Goal: Check status: Check status

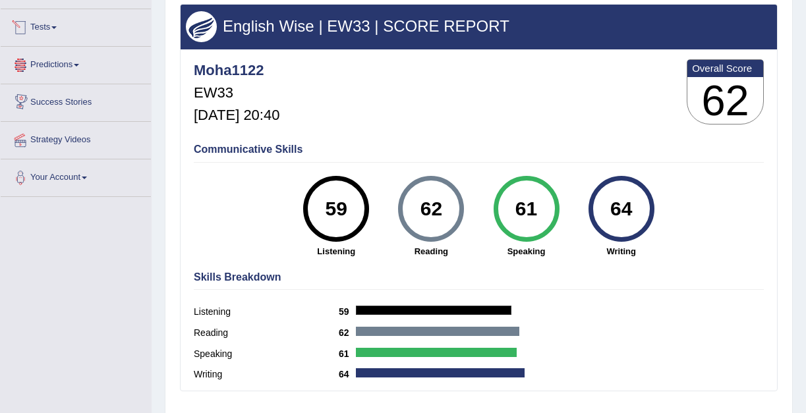
click at [61, 32] on link "Tests" at bounding box center [76, 25] width 150 height 33
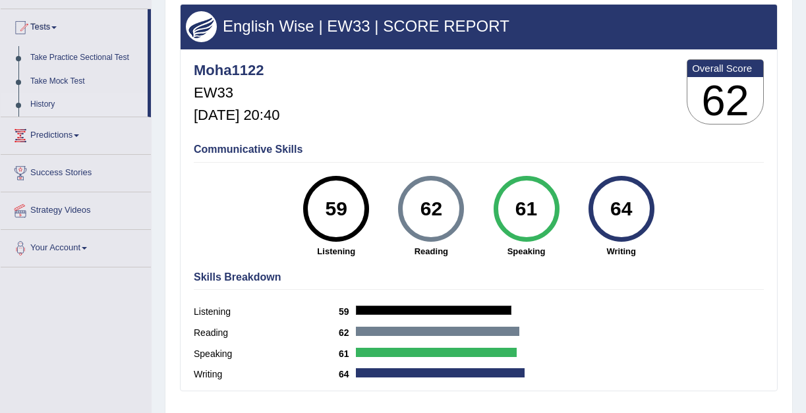
click at [49, 105] on link "History" at bounding box center [85, 105] width 123 height 24
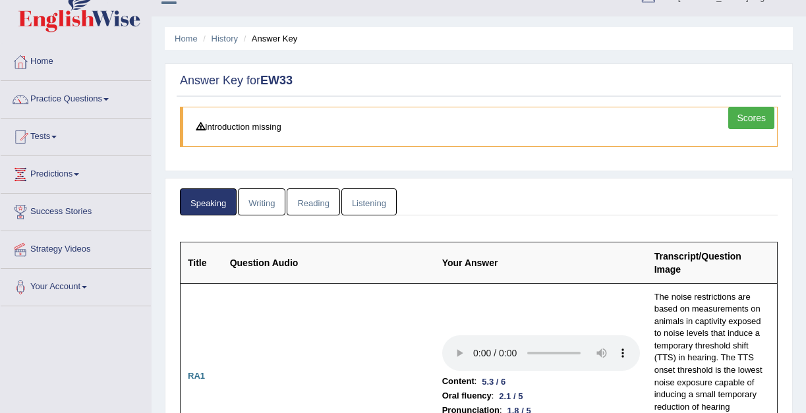
scroll to position [15, 0]
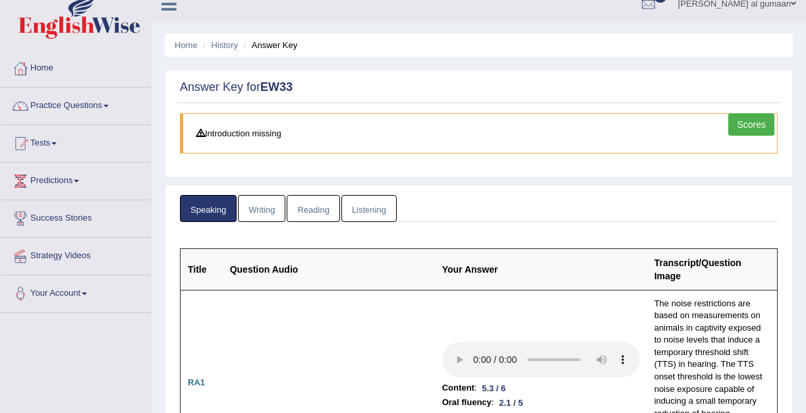
click at [273, 210] on link "Writing" at bounding box center [261, 208] width 47 height 27
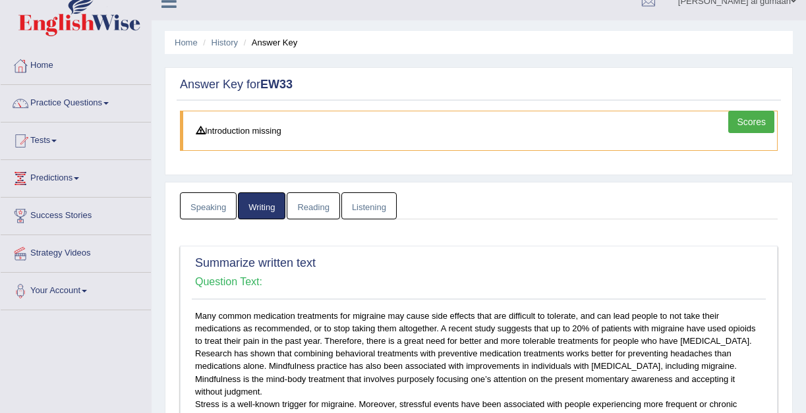
scroll to position [0, 0]
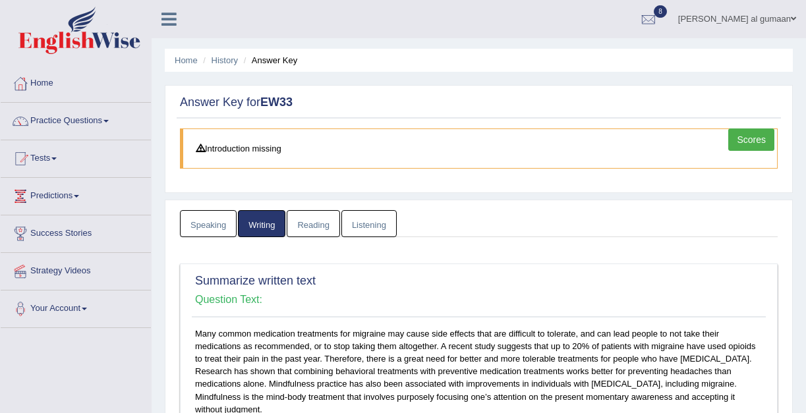
click at [310, 216] on link "Reading" at bounding box center [313, 223] width 53 height 27
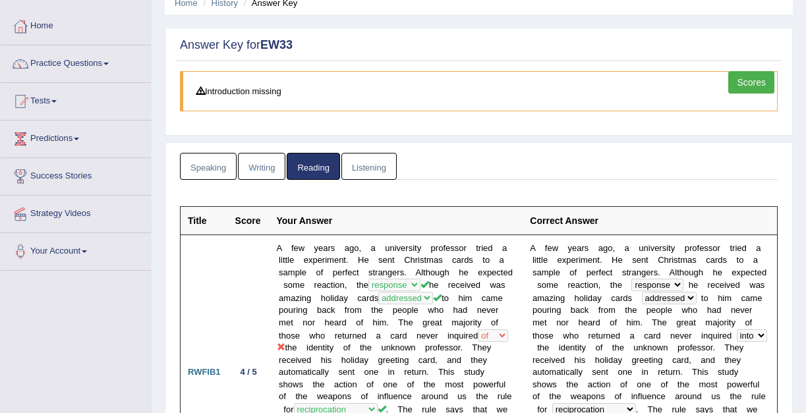
scroll to position [42, 0]
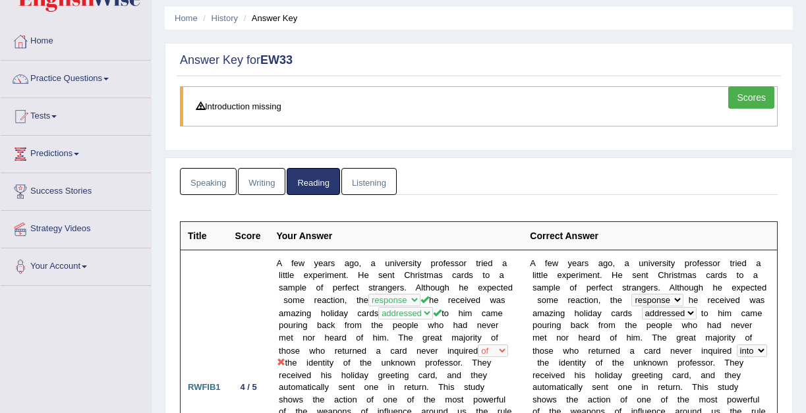
click at [359, 185] on link "Listening" at bounding box center [368, 181] width 55 height 27
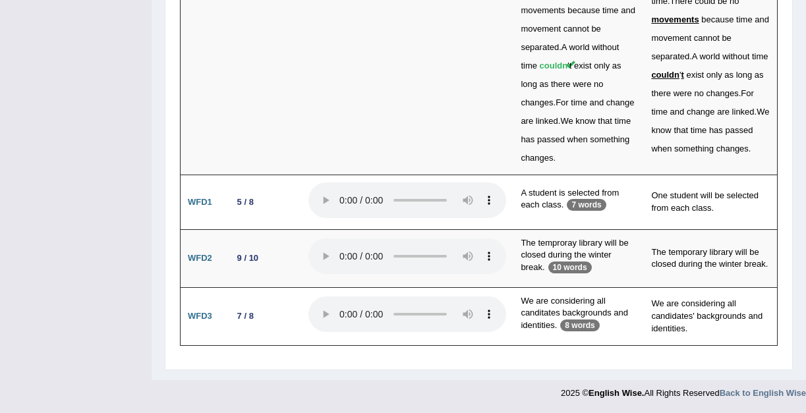
scroll to position [4375, 0]
